Goal: Ask a question

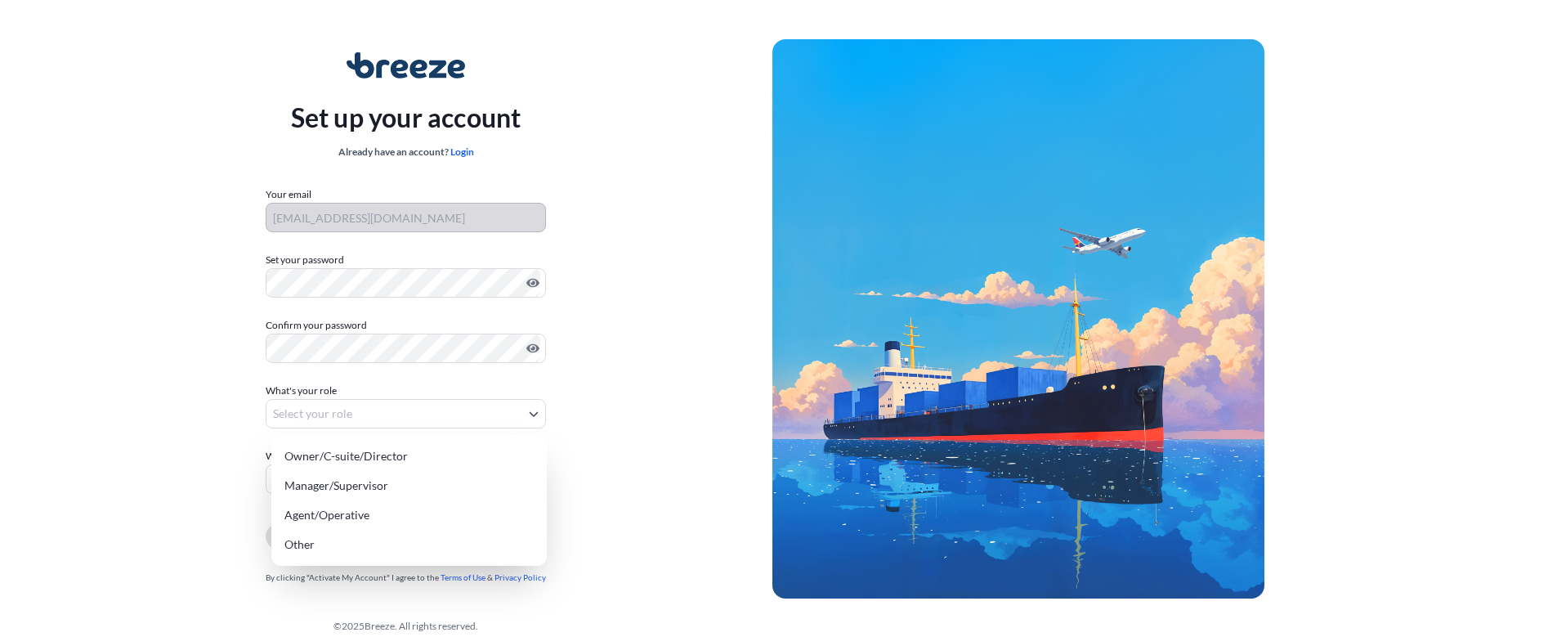
click at [416, 400] on body "Set up your account Already have an account? Login Your email [EMAIL_ADDRESS][D…" at bounding box center [772, 327] width 1544 height 654
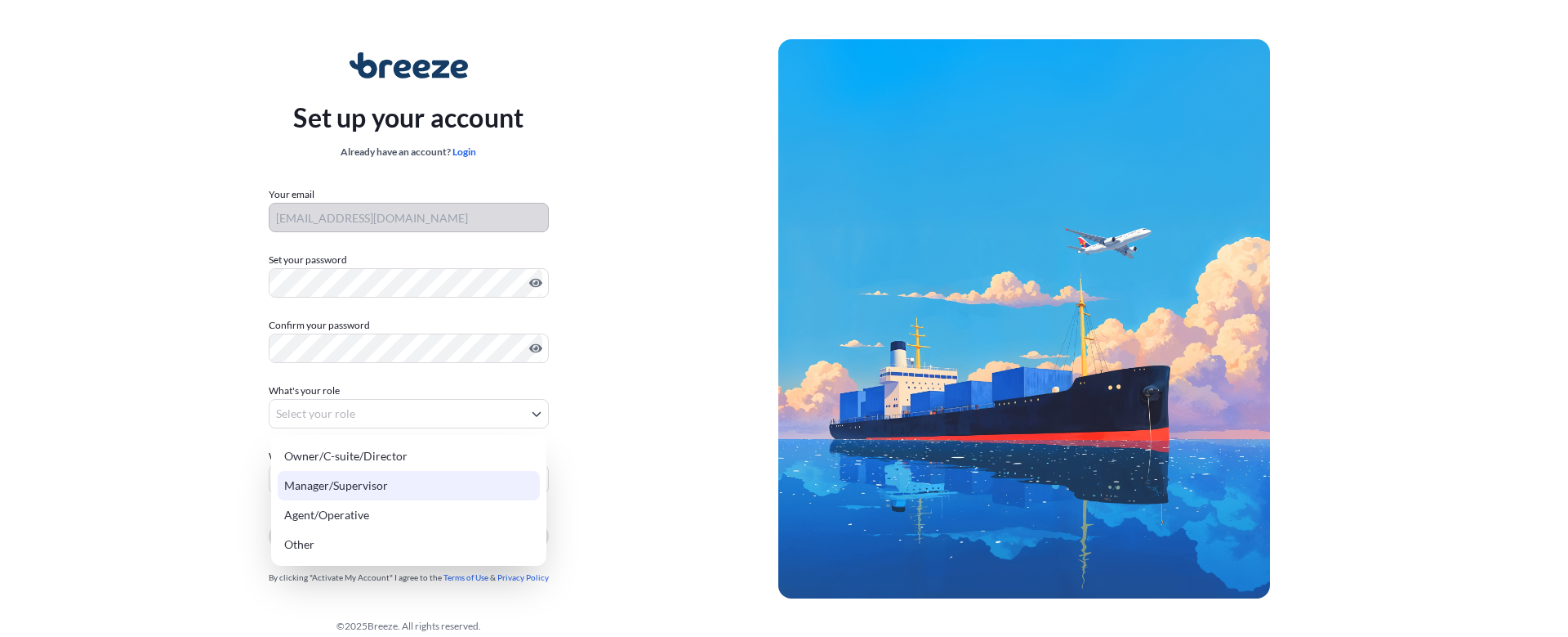
click at [407, 481] on div "Owner/C-suite/Director Manager/Supervisor Agent/Operative Other" at bounding box center [408, 500] width 275 height 131
select select "manager/supervisor"
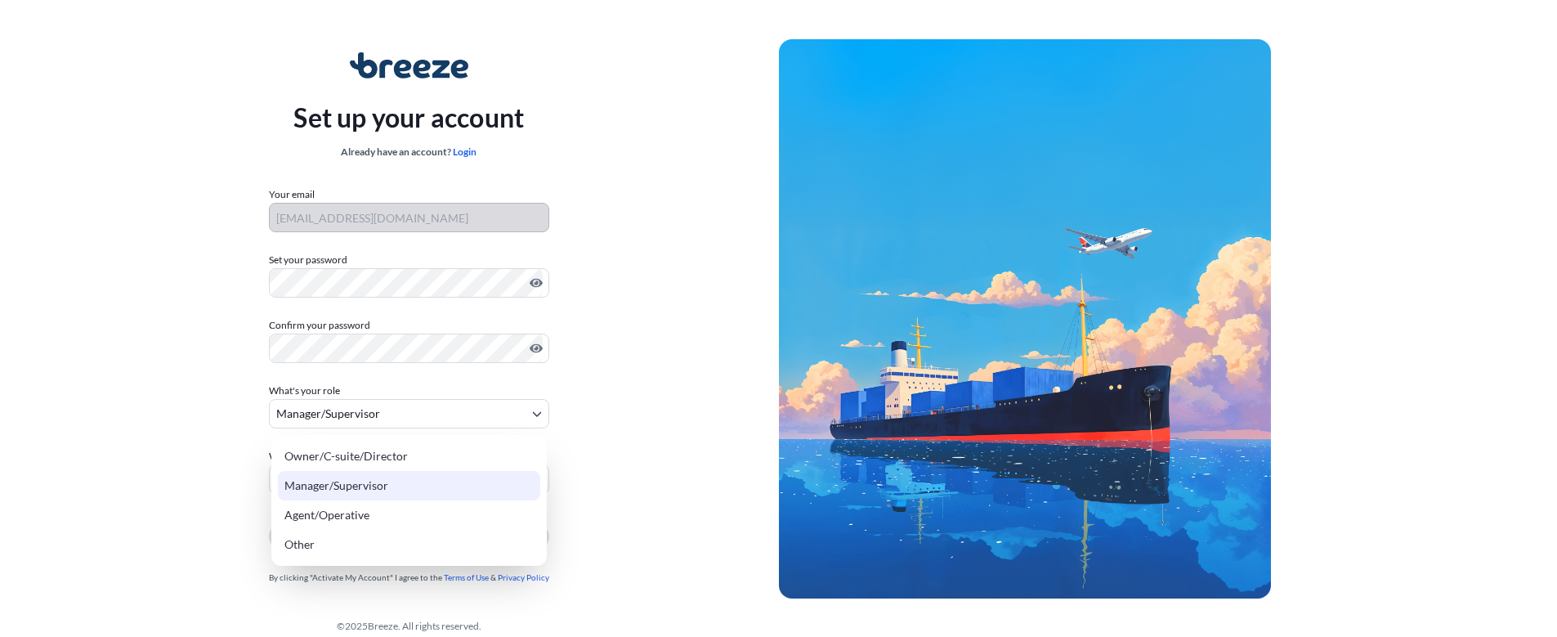
click at [407, 481] on body "Set up your account Already have an account? Login Your email [EMAIL_ADDRESS][D…" at bounding box center [778, 327] width 1557 height 654
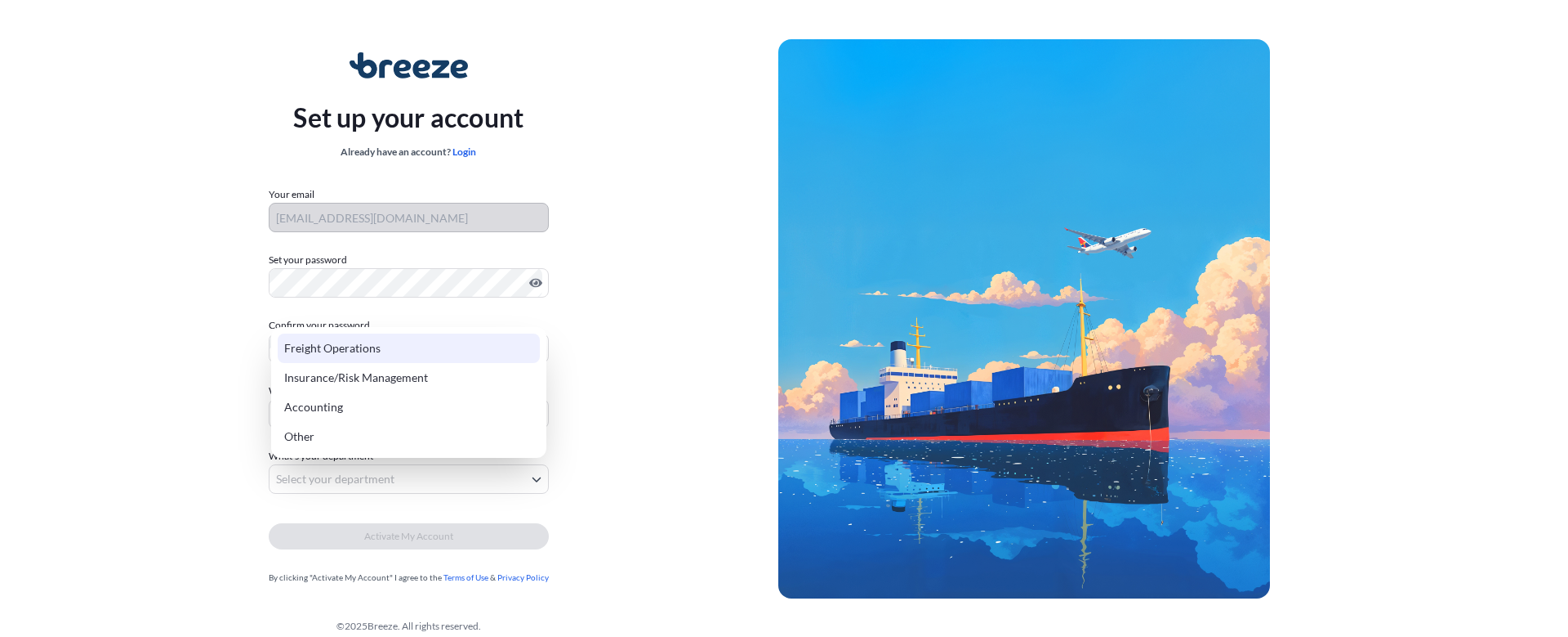
click at [388, 337] on div "Freight Operations" at bounding box center [409, 347] width 262 height 29
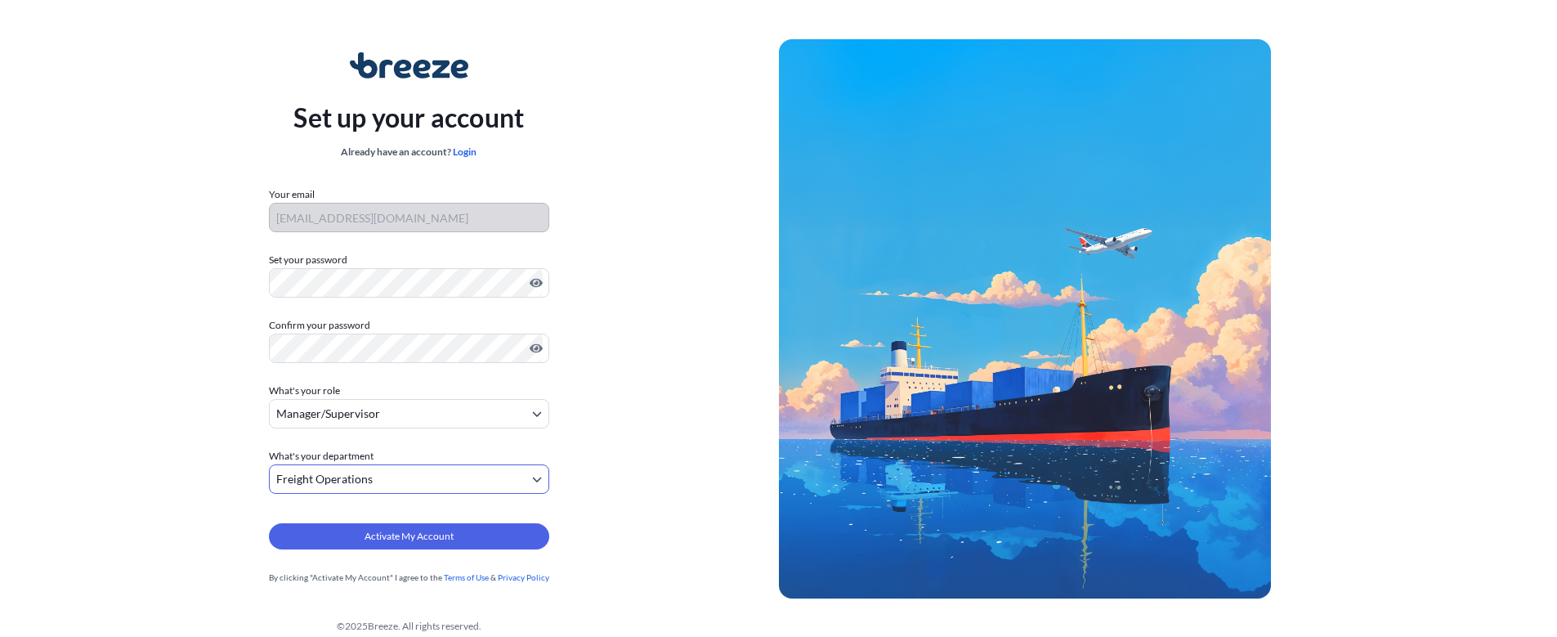
click at [387, 494] on form "Your email [EMAIL_ADDRESS][DOMAIN_NAME] Set your password Must include: Upper &…" at bounding box center [409, 385] width 280 height 399
click at [401, 480] on body "Set up your account Already have an account? Login Your email [EMAIL_ADDRESS][D…" at bounding box center [778, 327] width 1557 height 654
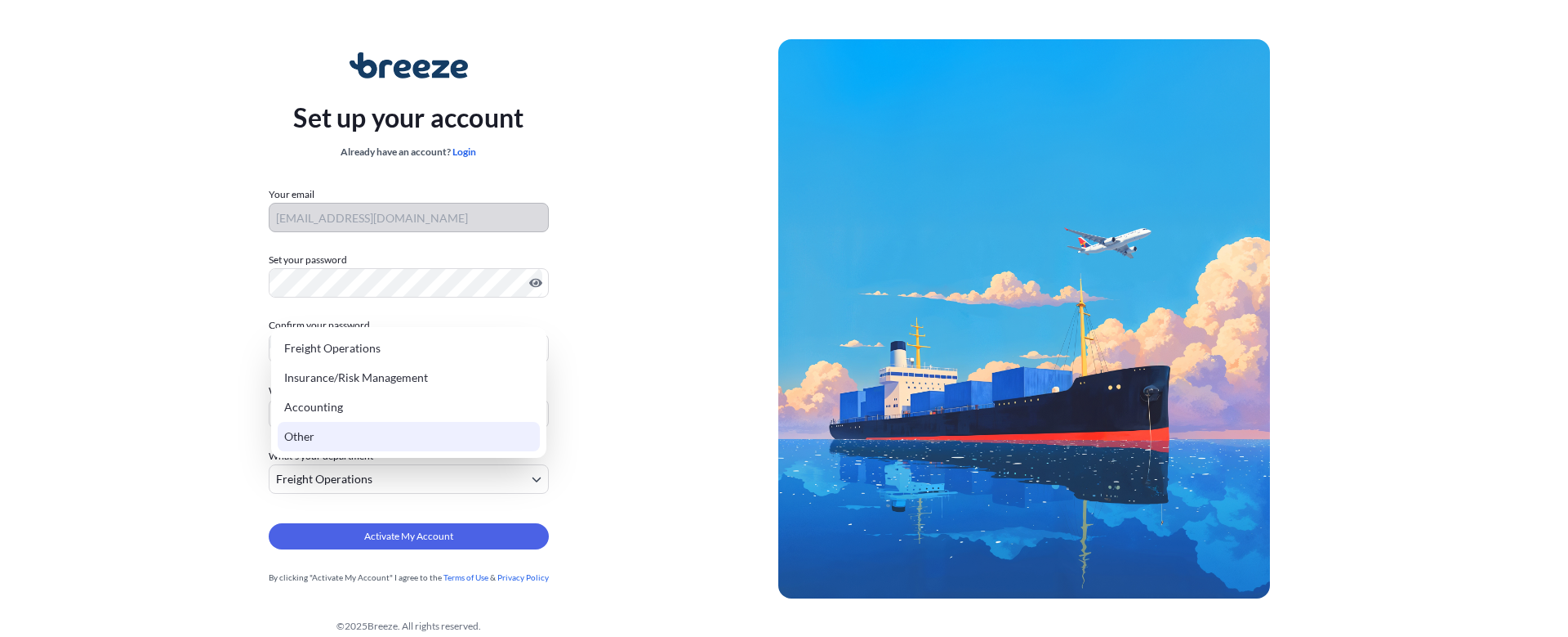
click at [381, 433] on div "Other" at bounding box center [409, 436] width 262 height 29
select select "other"
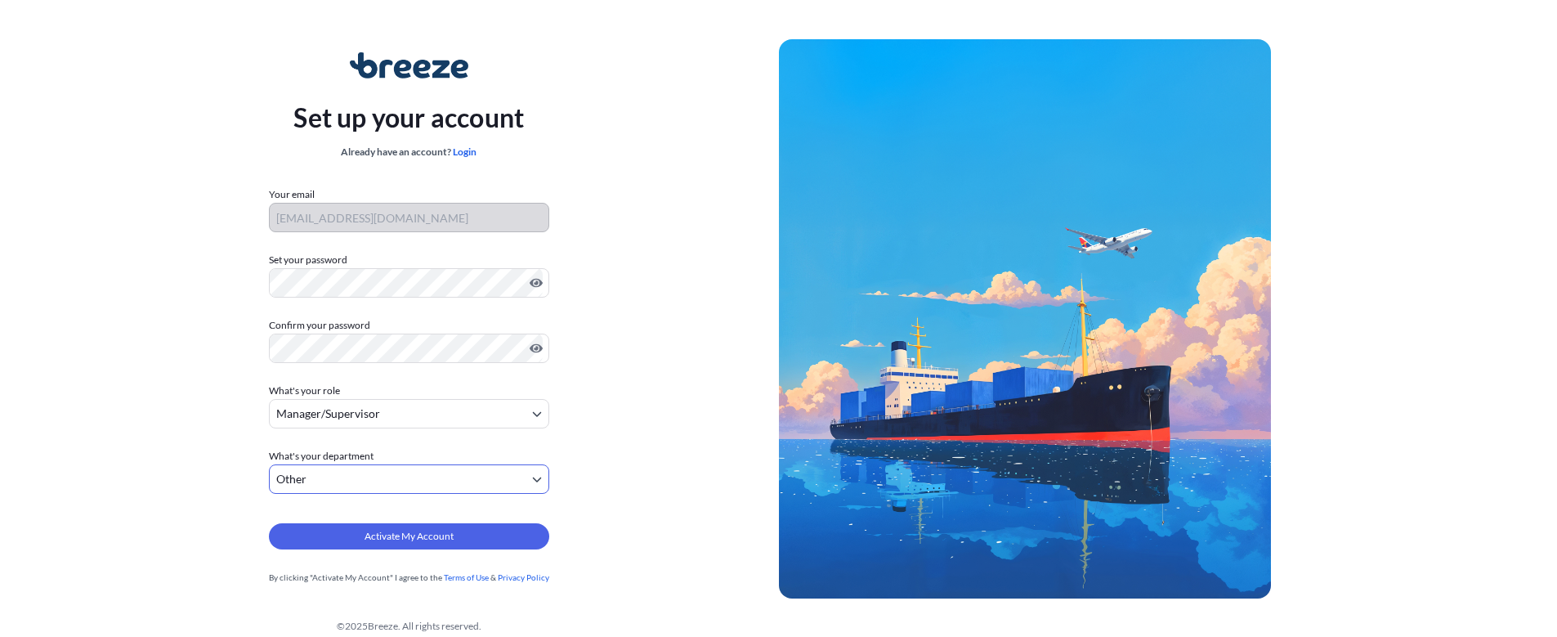
click at [373, 530] on span "Activate My Account" at bounding box center [408, 536] width 89 height 16
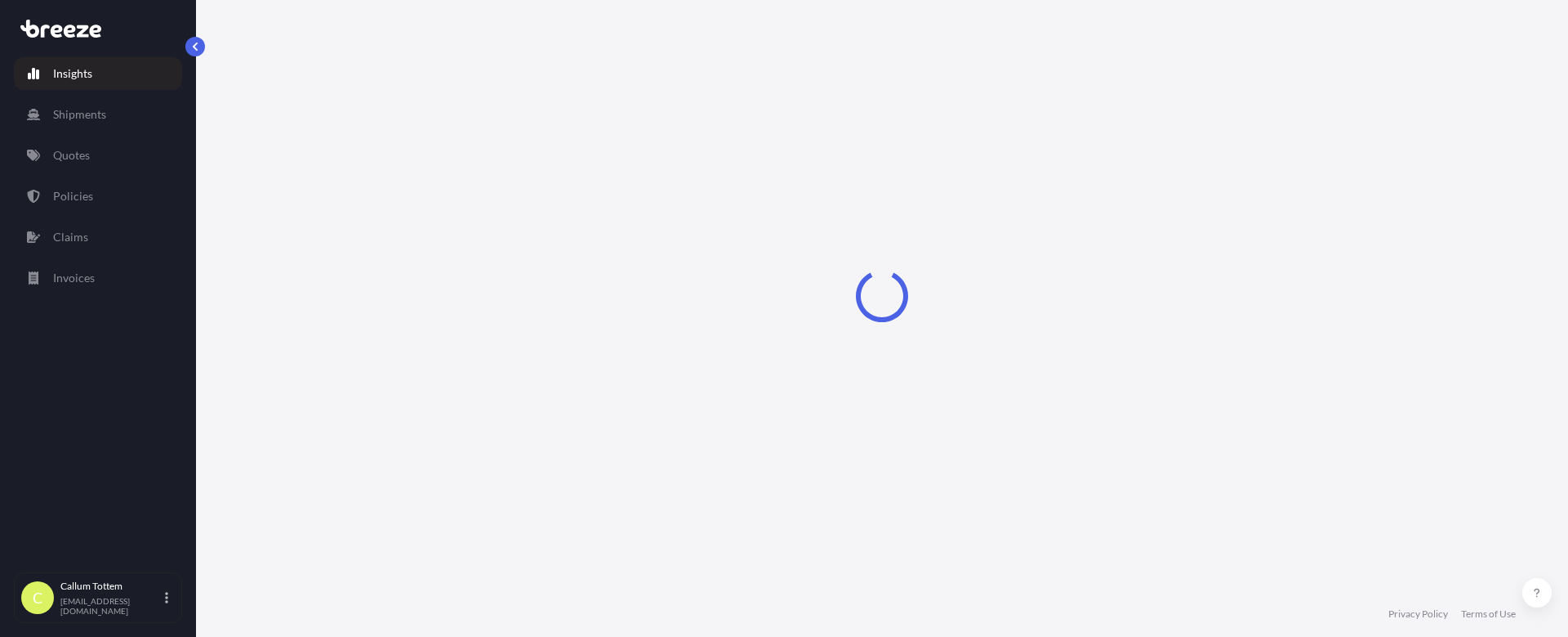
select select "2025"
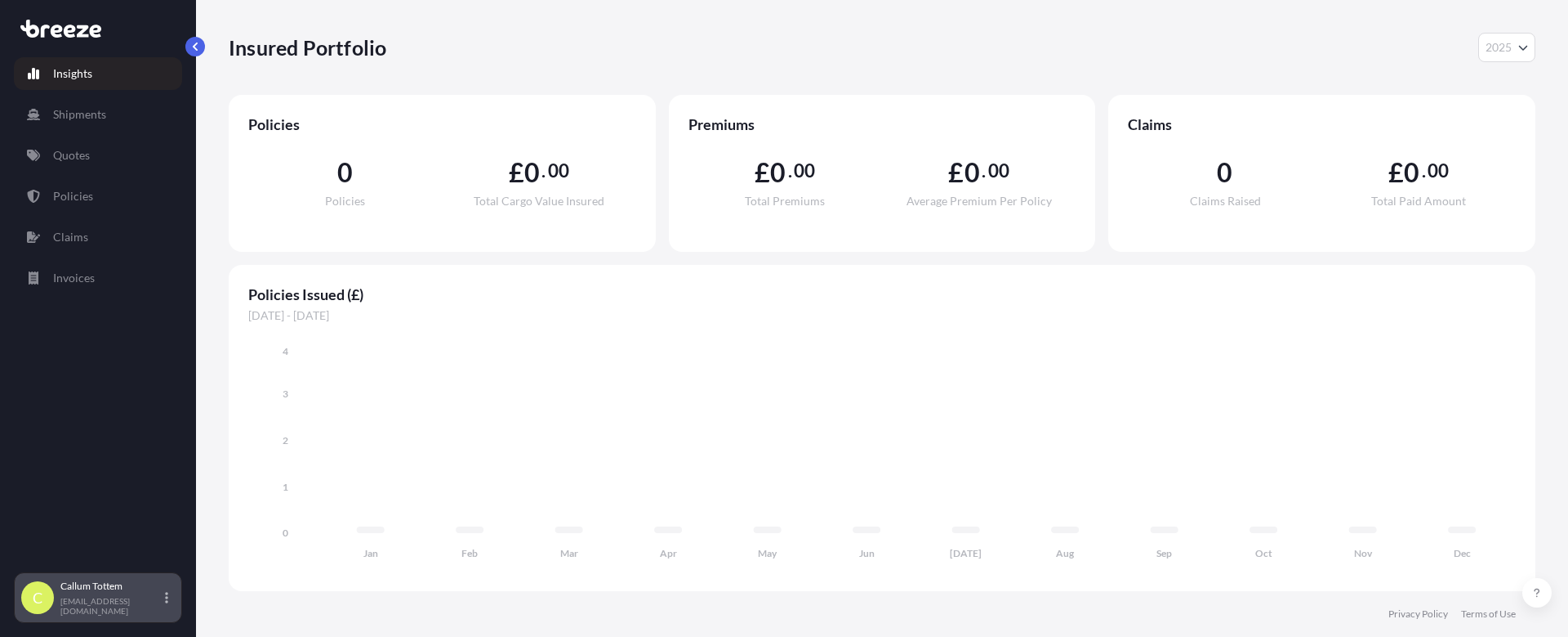
click at [122, 592] on p "Callum Tottem" at bounding box center [110, 585] width 101 height 13
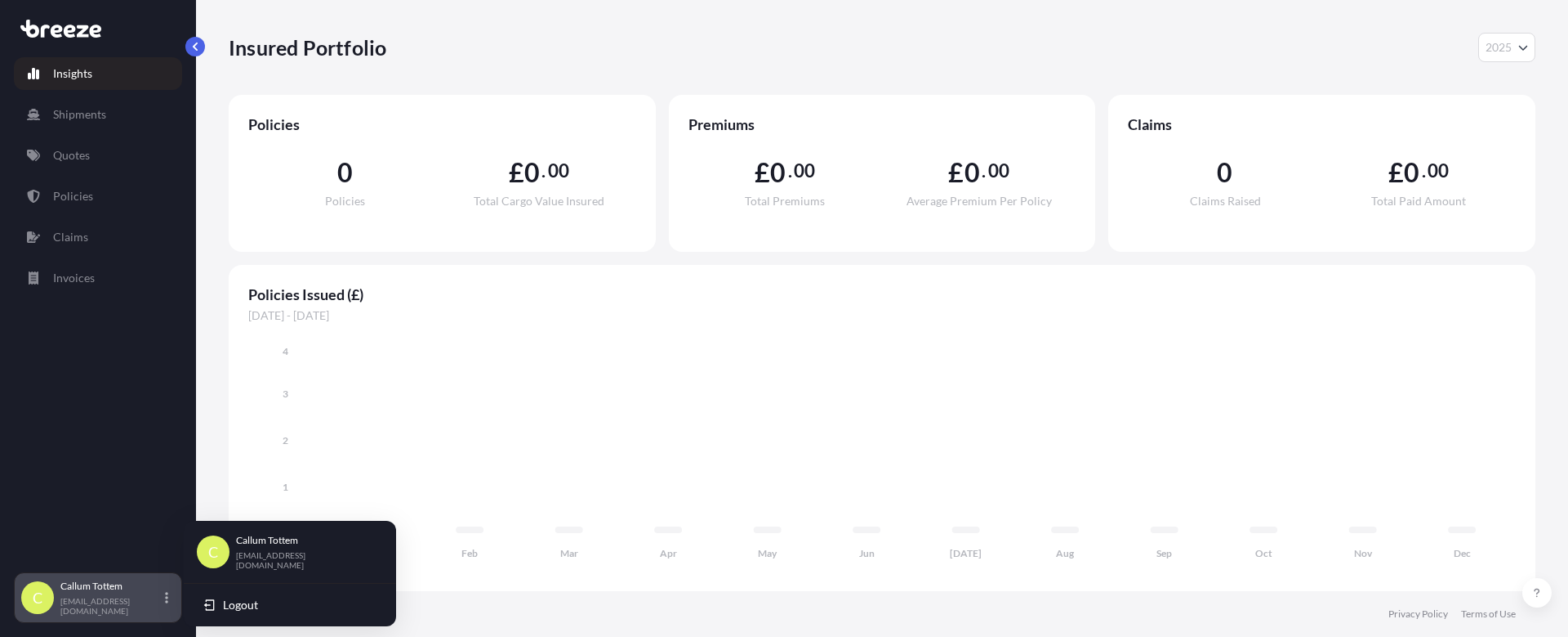
click at [163, 594] on div "C Callum Tottem callum@freightcore.com" at bounding box center [98, 597] width 154 height 36
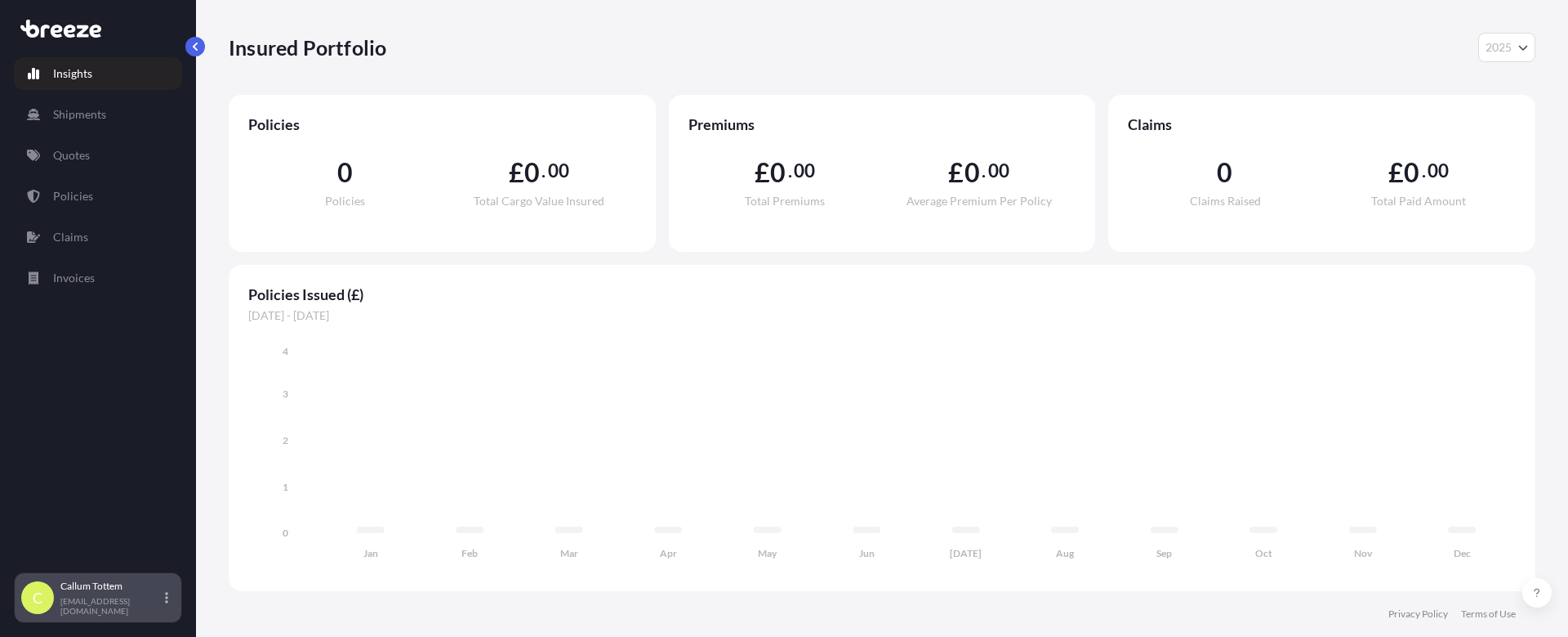
click at [165, 601] on icon at bounding box center [166, 597] width 3 height 13
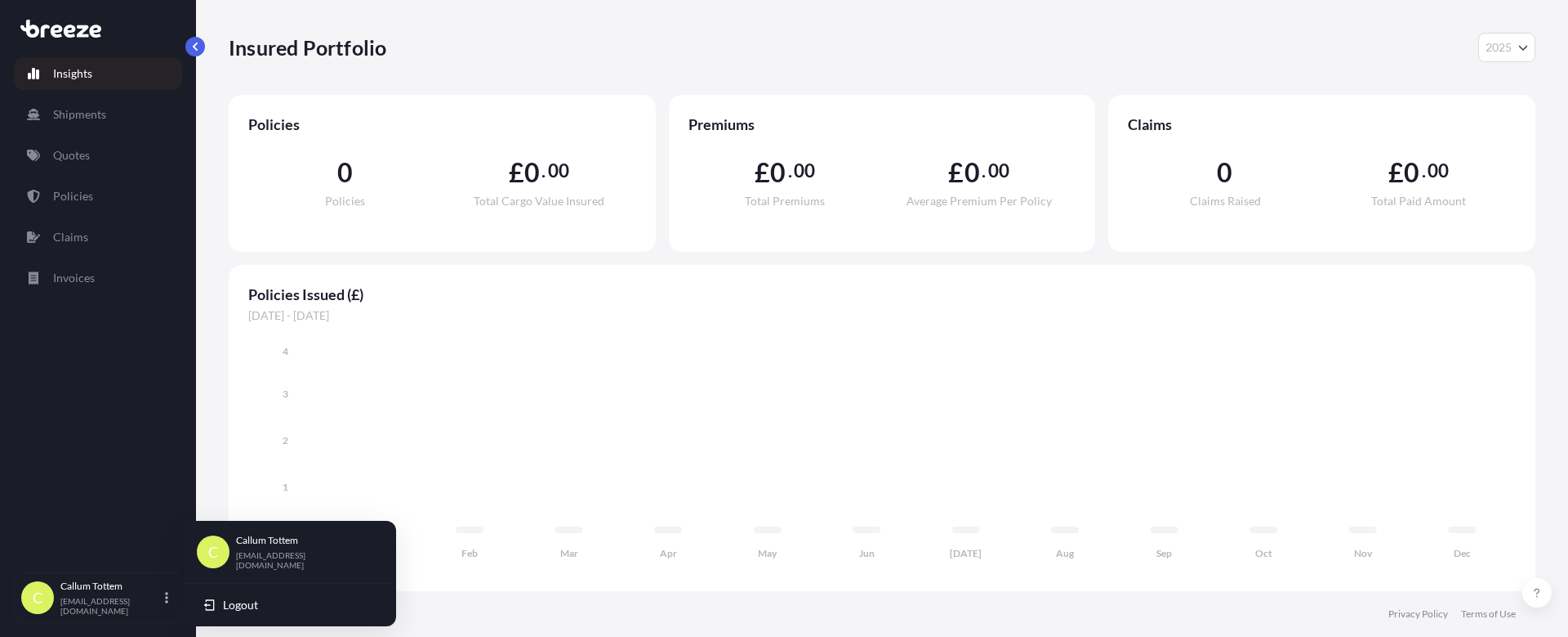
click at [166, 336] on div "Insights Shipments Quotes Policies Claims Invoices" at bounding box center [98, 307] width 168 height 530
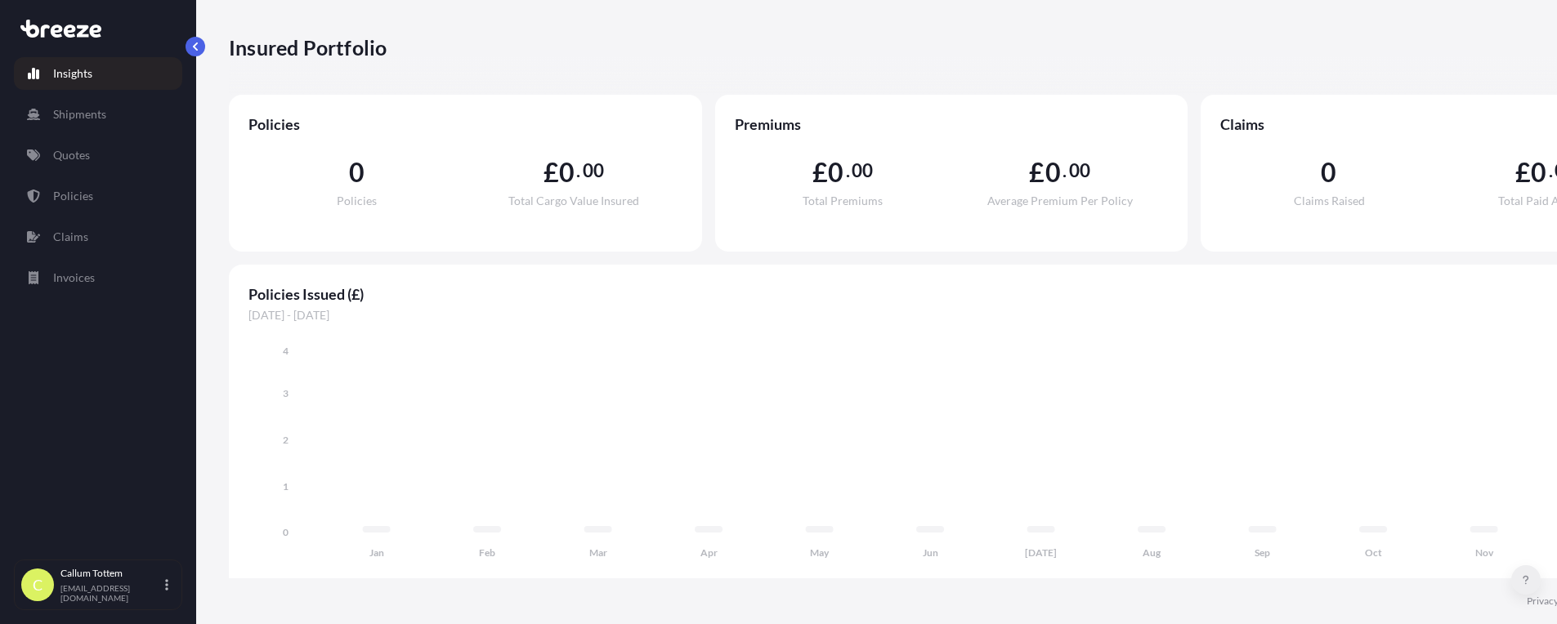
click at [1523, 584] on icon at bounding box center [1525, 580] width 7 height 10
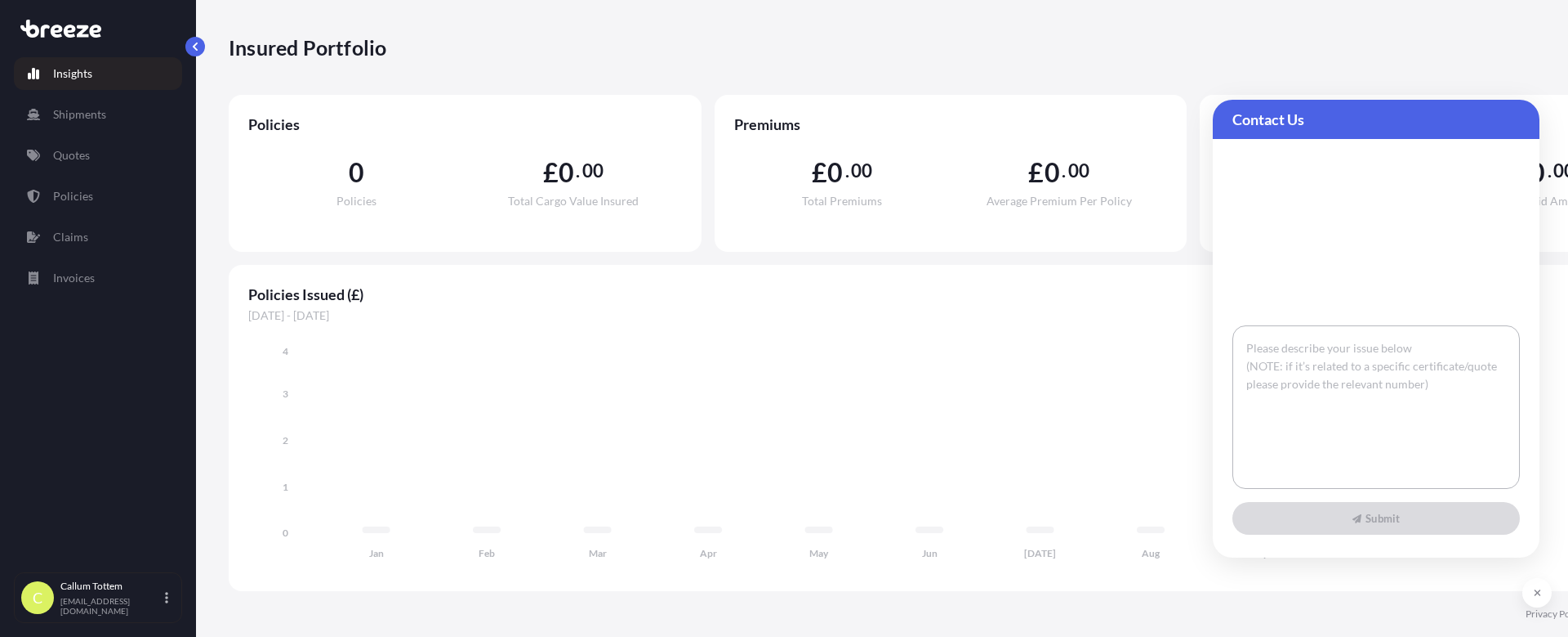
click at [1440, 385] on textarea at bounding box center [1376, 406] width 288 height 163
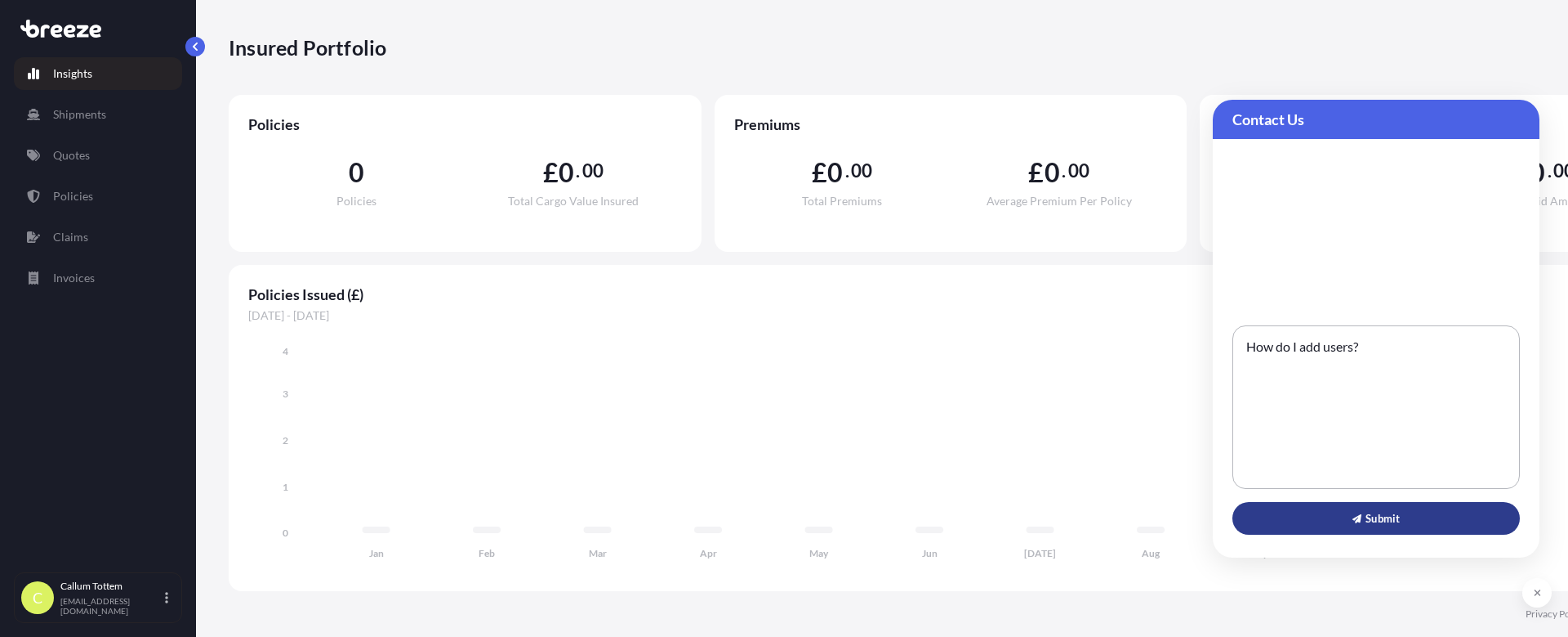
type textarea "How do I add users?"
click at [1391, 520] on span "Submit" at bounding box center [1375, 518] width 47 height 16
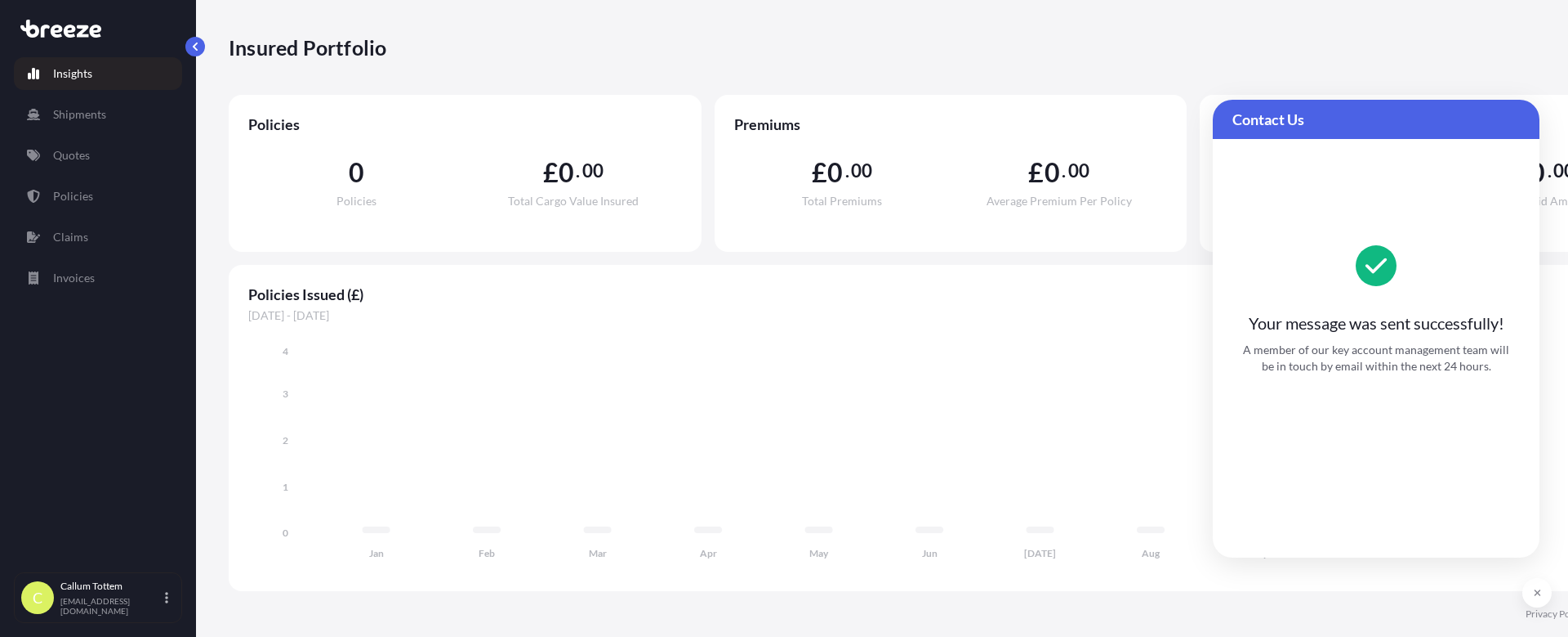
click at [1004, 326] on div "Jan Feb Mar Apr May Jun Jul Aug Sep Oct Nov Dec 0 1 2 3 4" at bounding box center [950, 448] width 1405 height 248
